Goal: Task Accomplishment & Management: Use online tool/utility

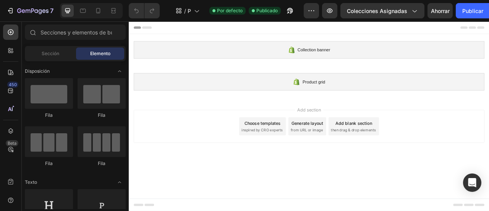
click at [306, 151] on div "Choose templates" at bounding box center [299, 150] width 46 height 8
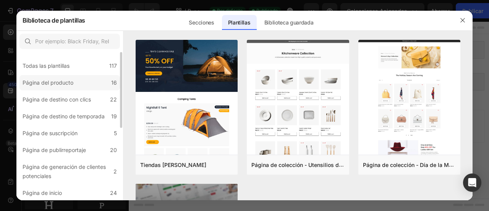
click at [73, 84] on div "Página del producto" at bounding box center [50, 82] width 54 height 9
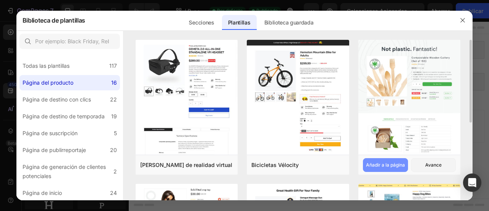
click at [381, 168] on font "Añadir a la página" at bounding box center [385, 164] width 39 height 7
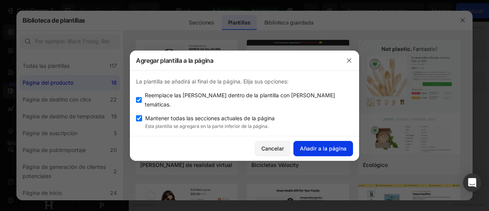
click at [328, 145] on font "Añadir a la página" at bounding box center [323, 148] width 47 height 6
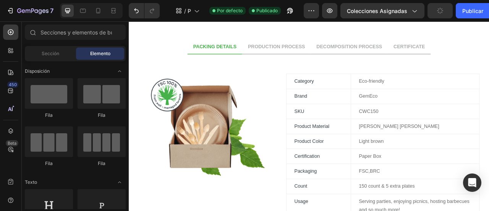
scroll to position [476, 0]
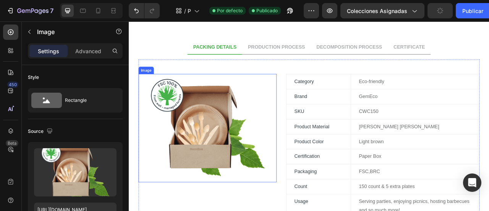
click at [274, 138] on img at bounding box center [229, 156] width 176 height 137
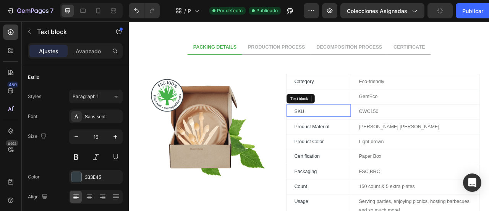
click at [339, 137] on p "SKU" at bounding box center [370, 135] width 62 height 11
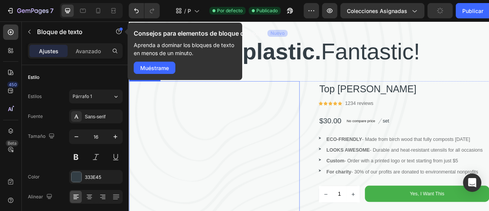
scroll to position [105, 0]
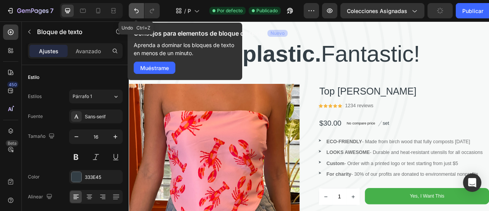
click at [139, 12] on icon "Deshacer/Rehacer" at bounding box center [137, 11] width 8 height 8
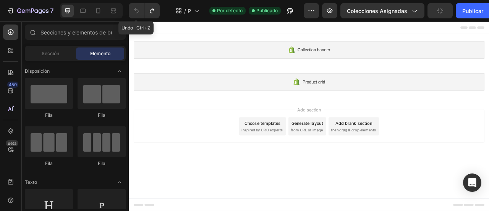
scroll to position [0, 0]
click at [313, 153] on div "Choose templates" at bounding box center [299, 150] width 46 height 8
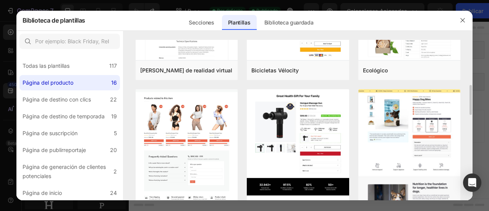
scroll to position [118, 0]
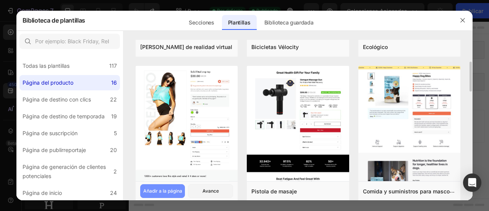
click at [157, 191] on font "Añadir a la página" at bounding box center [162, 191] width 39 height 6
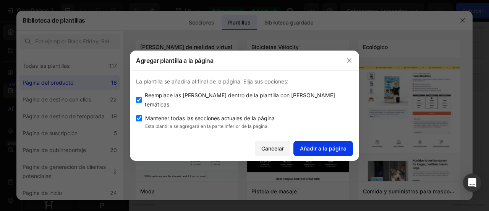
click at [311, 141] on button "Añadir a la página" at bounding box center [323, 148] width 60 height 15
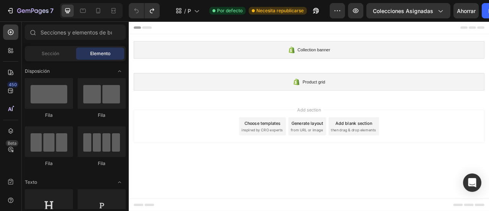
scroll to position [0, 0]
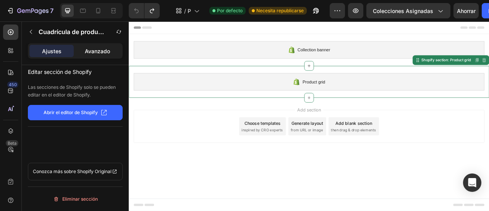
click at [91, 49] on font "Avanzado" at bounding box center [97, 51] width 25 height 6
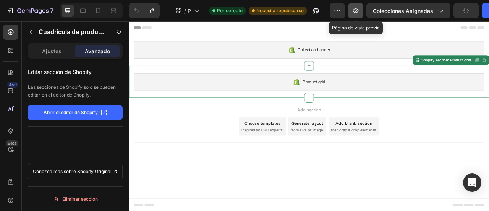
click at [351, 9] on button "button" at bounding box center [355, 10] width 15 height 15
click at [89, 114] on font "Abrir el editor de Shopify" at bounding box center [71, 112] width 54 height 6
